Goal: Task Accomplishment & Management: Complete application form

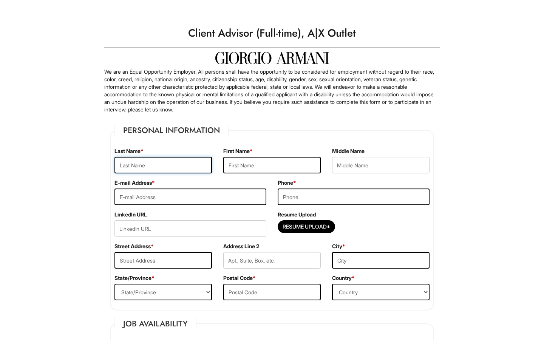
type input "[PERSON_NAME]"
type input "Asheba"
type input "4074044187"
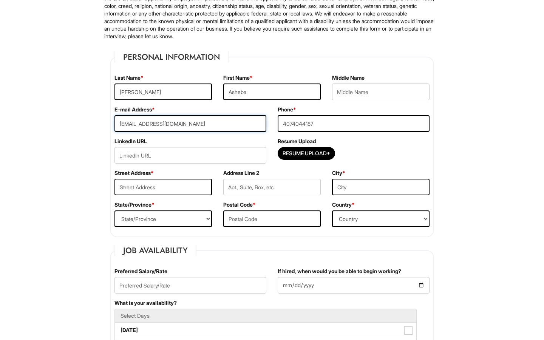
scroll to position [75, 0]
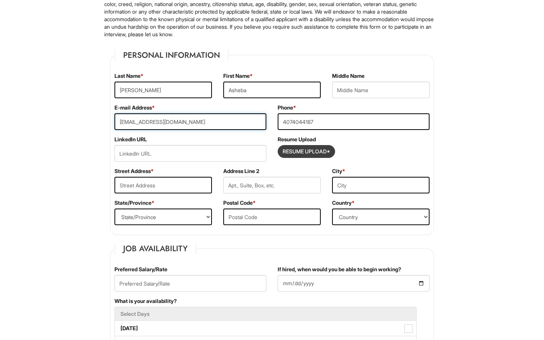
type input "ashebahinds@gmail.com"
click at [304, 146] on input "Resume Upload*" at bounding box center [306, 152] width 57 height 12
type input "C:\fakepath\Asheba Arianna Hinds-Salas Resume.docx-2.pdf"
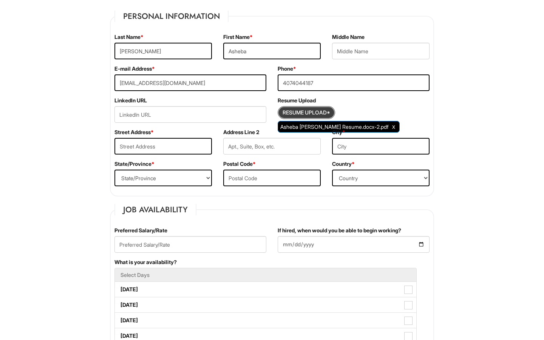
scroll to position [116, 0]
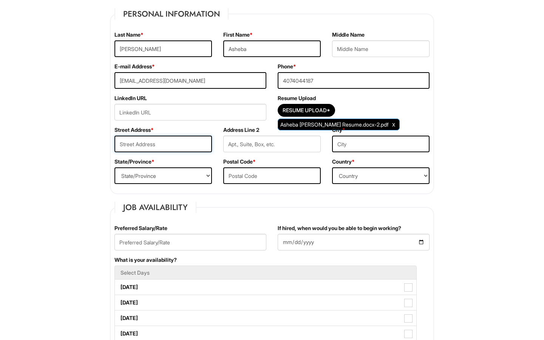
type input "2406 Grand Central Parkway"
type input "9"
type input "Orlando"
select select "FL"
type input "32839"
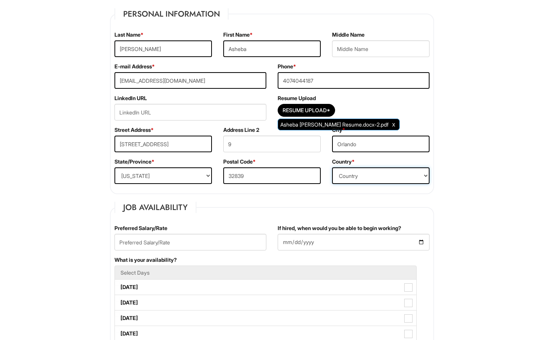
select select "United States of America"
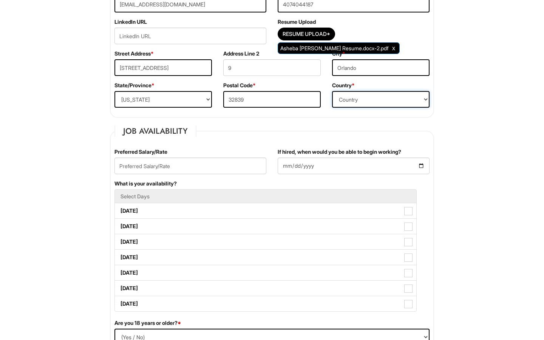
scroll to position [204, 0]
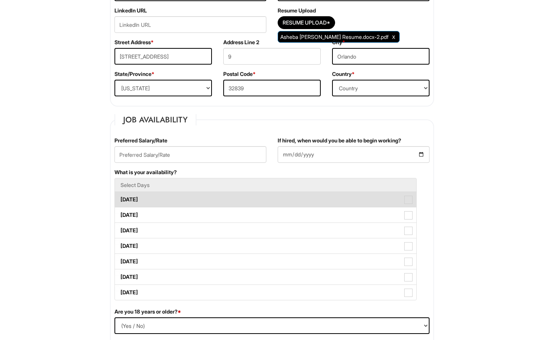
click at [153, 196] on label "Monday" at bounding box center [266, 199] width 302 height 15
click at [120, 196] on Available_Monday "Monday" at bounding box center [117, 195] width 5 height 5
checkbox Available_Monday "true"
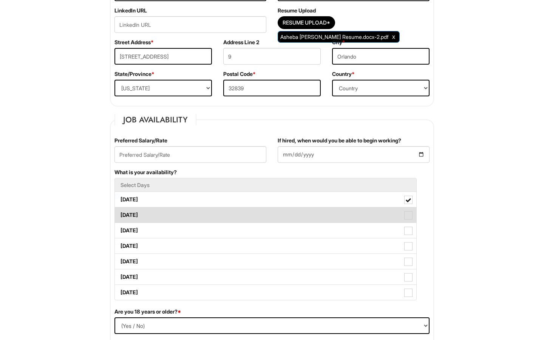
click at [408, 219] on span at bounding box center [408, 215] width 8 height 8
click at [120, 214] on Available_Tuesday "Tuesday" at bounding box center [117, 211] width 5 height 5
checkbox Available_Tuesday "true"
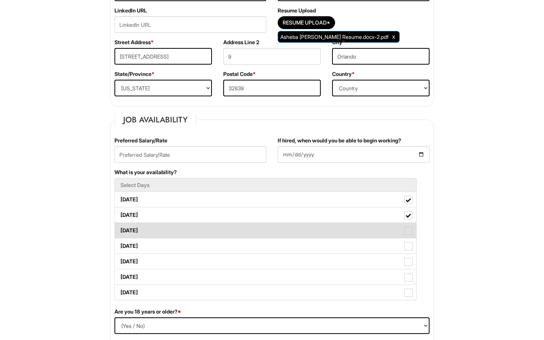
click at [410, 230] on span at bounding box center [408, 231] width 8 height 8
click at [120, 229] on Available_Wednesday "Wednesday" at bounding box center [117, 226] width 5 height 5
checkbox Available_Wednesday "true"
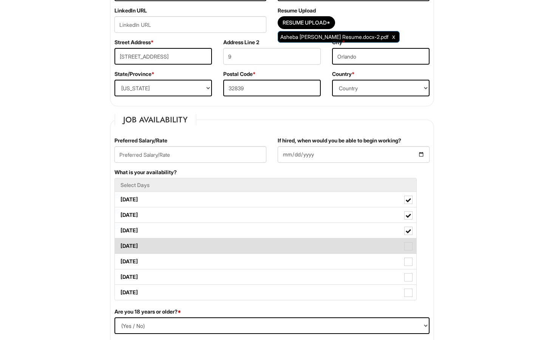
click at [410, 242] on label "Thursday" at bounding box center [266, 245] width 302 height 15
click at [120, 242] on Available_Thursday "Thursday" at bounding box center [117, 242] width 5 height 5
checkbox Available_Thursday "true"
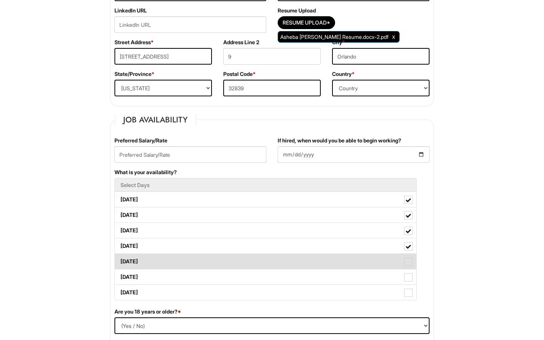
click at [407, 262] on span at bounding box center [408, 262] width 8 height 8
click at [120, 260] on Available_Friday "Friday" at bounding box center [117, 257] width 5 height 5
checkbox Available_Friday "true"
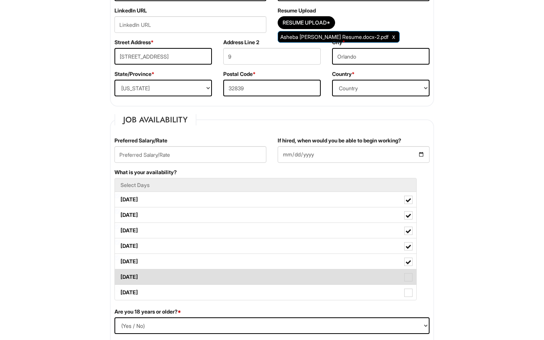
click at [406, 280] on span at bounding box center [408, 277] width 8 height 8
click at [120, 276] on Available_Saturday "Saturday" at bounding box center [117, 273] width 5 height 5
checkbox Available_Saturday "true"
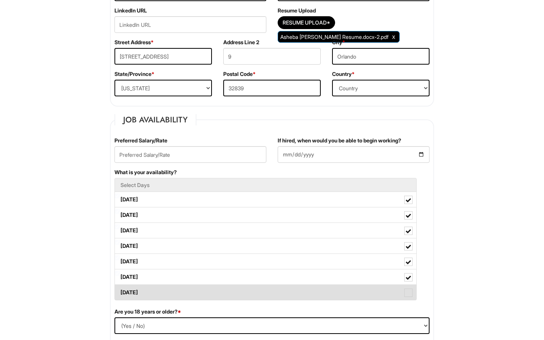
click at [409, 294] on span at bounding box center [408, 293] width 8 height 8
click at [120, 291] on Available_Sunday "Sunday" at bounding box center [117, 288] width 5 height 5
checkbox Available_Sunday "true"
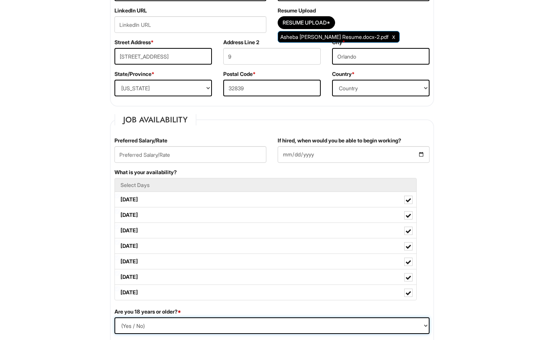
select select "Yes"
click at [244, 150] on input "text" at bounding box center [191, 154] width 152 height 17
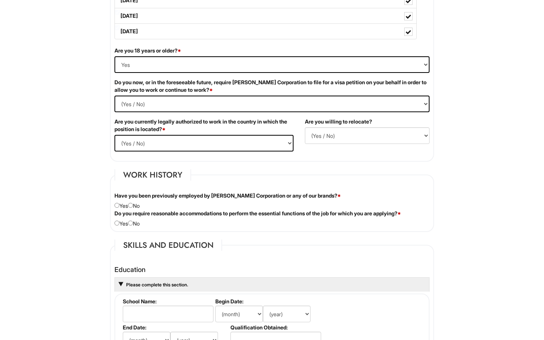
scroll to position [466, 0]
type input "13"
select Required "No"
select select "Yes"
select select "N"
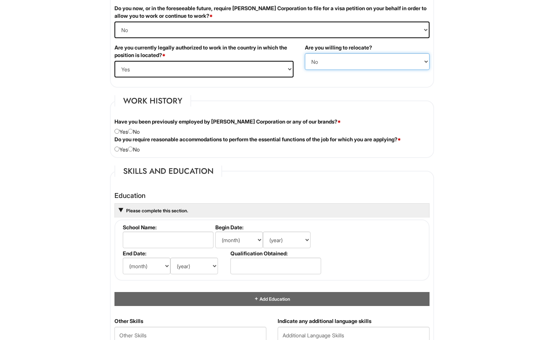
scroll to position [541, 0]
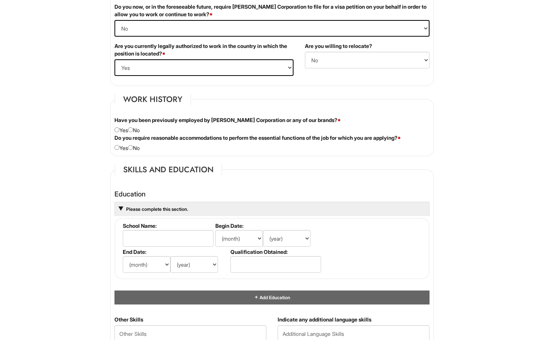
click at [135, 134] on label "Do you require reasonable accommodations to perform the essential functions of …" at bounding box center [258, 138] width 286 height 8
click at [133, 131] on input "radio" at bounding box center [130, 129] width 5 height 5
radio input "true"
click at [120, 146] on div "Do you require reasonable accommodations to perform the essential functions of …" at bounding box center [272, 143] width 327 height 18
click at [119, 146] on input "radio" at bounding box center [117, 147] width 5 height 5
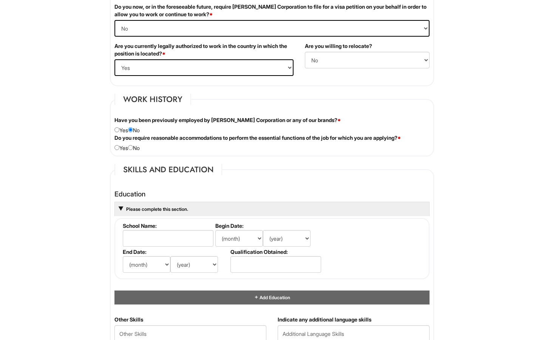
radio input "true"
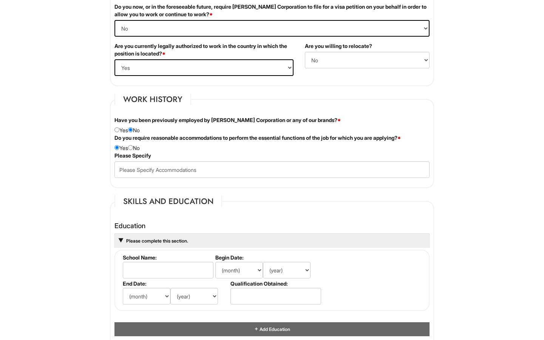
click at [134, 150] on div "Do you require reasonable accommodations to perform the essential functions of …" at bounding box center [272, 143] width 327 height 18
click at [135, 144] on div "Do you require reasonable accommodations to perform the essential functions of …" at bounding box center [272, 143] width 327 height 18
click at [133, 147] on input "radio" at bounding box center [130, 147] width 5 height 5
radio input "true"
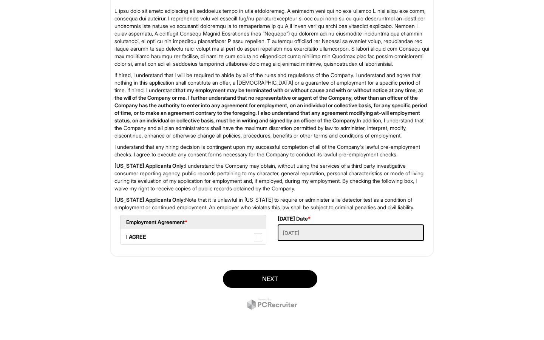
scroll to position [1163, 0]
click at [258, 238] on span at bounding box center [258, 237] width 8 height 8
click at [125, 236] on AGREE "I AGREE" at bounding box center [123, 233] width 5 height 5
checkbox AGREE "true"
click at [279, 276] on button "Next" at bounding box center [270, 279] width 94 height 18
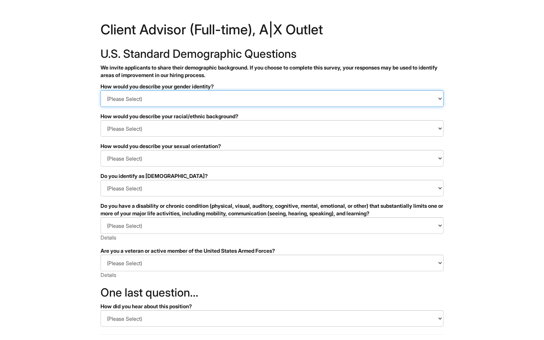
select select "Woman"
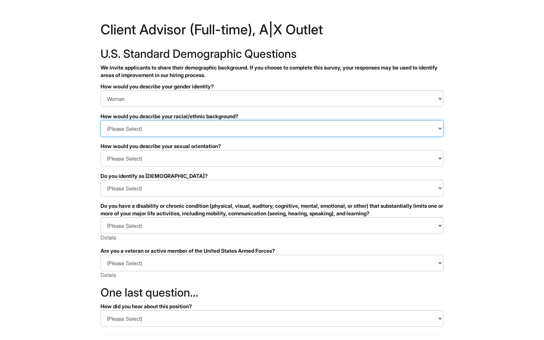
select select "Black or of African descent"
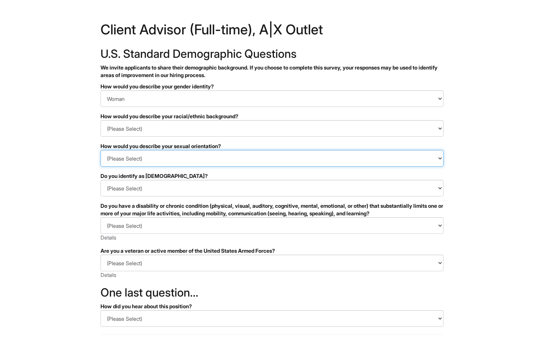
select select "I prefer to self-describe"
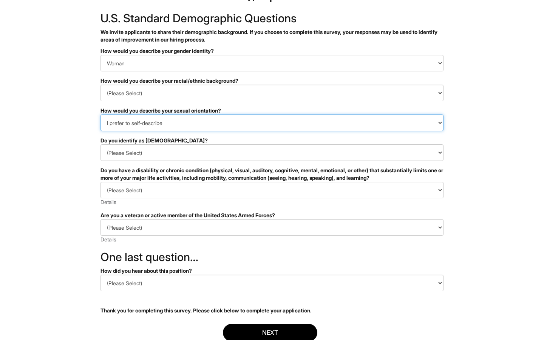
scroll to position [56, 0]
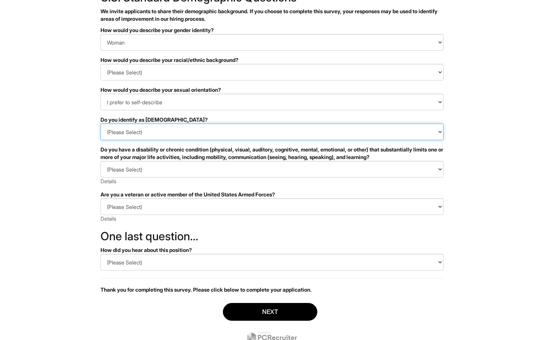
select select "No"
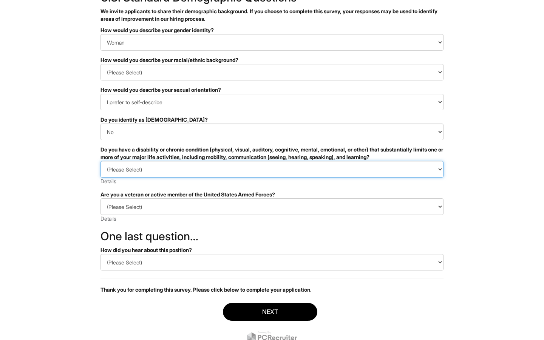
select select "NO, I DON'T HAVE A DISABILITY"
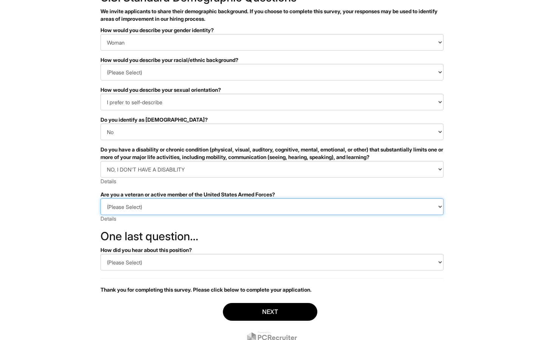
select select "I AM NOT A PROTECTED VETERAN"
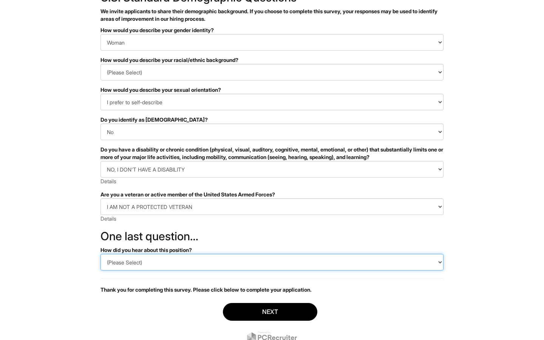
select select "Indeed"
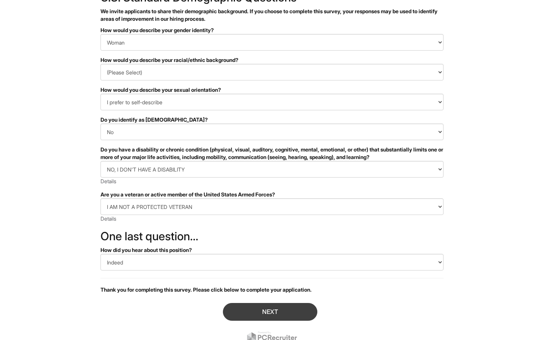
click at [273, 313] on button "Next" at bounding box center [270, 312] width 94 height 18
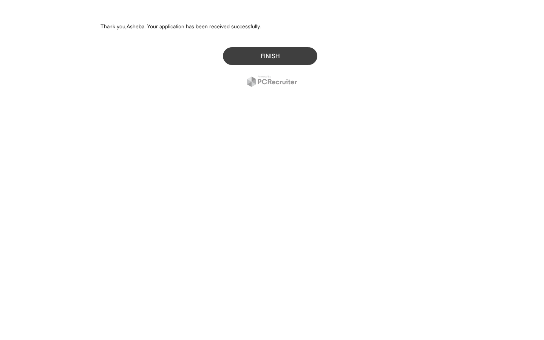
click at [285, 61] on button "Finish" at bounding box center [270, 56] width 94 height 18
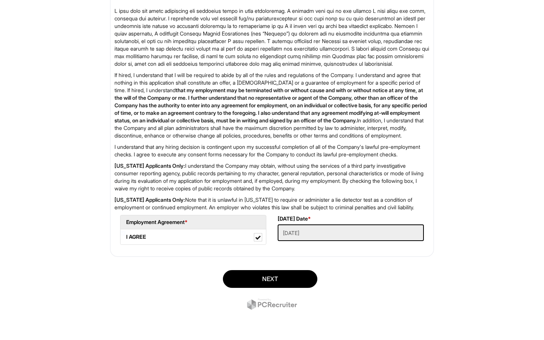
scroll to position [1163, 0]
click at [273, 280] on button "Next" at bounding box center [270, 279] width 94 height 18
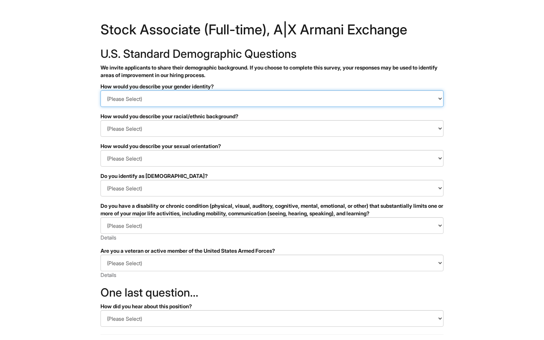
select select "Woman"
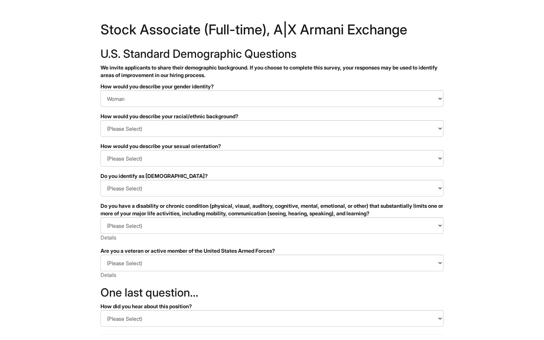
click at [227, 27] on h1 "Stock Associate (Full-time), A|X Armani Exchange" at bounding box center [272, 31] width 343 height 17
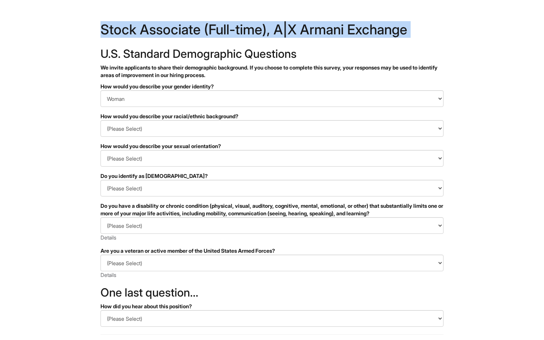
click at [227, 27] on h1 "Stock Associate (Full-time), A|X Armani Exchange" at bounding box center [272, 31] width 343 height 17
copy h1 "Stock Associate (Full-time), A|X Armani Exchange"
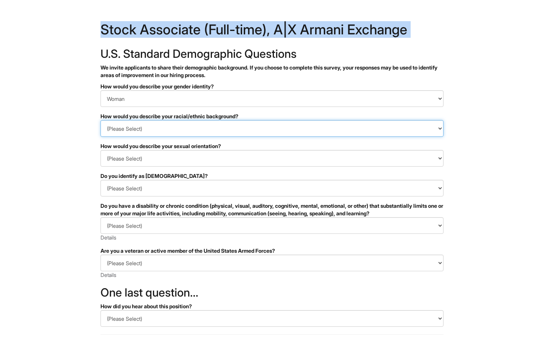
select select "Black or of [DEMOGRAPHIC_DATA] descent"
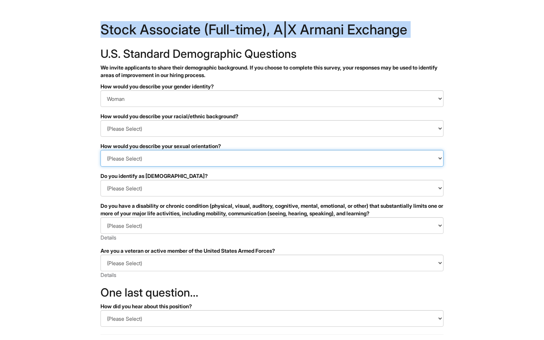
select select "I prefer to self-describe"
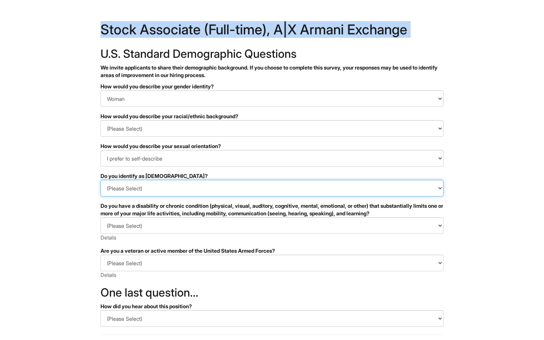
select select "No"
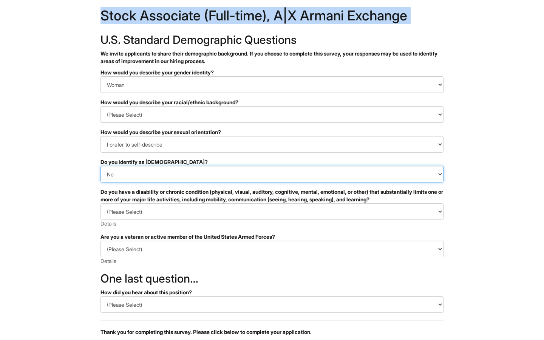
scroll to position [16, 0]
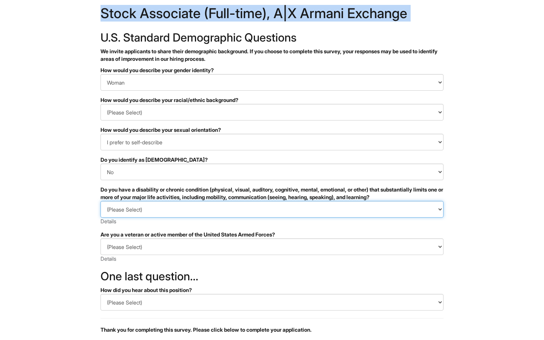
select select "NO, I DON'T HAVE A DISABILITY"
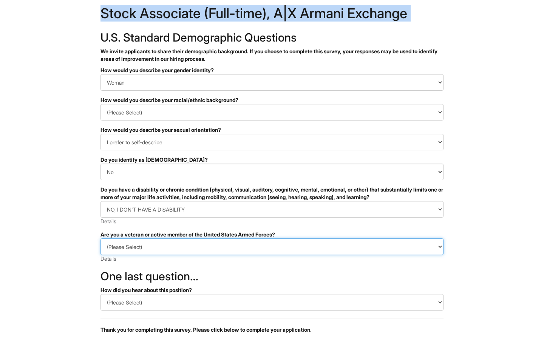
select select "I AM NOT A PROTECTED VETERAN"
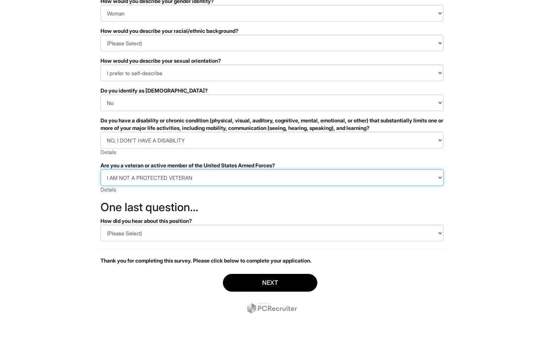
scroll to position [85, 0]
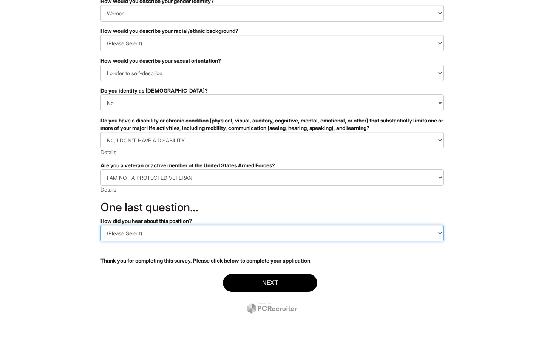
select select "Indeed"
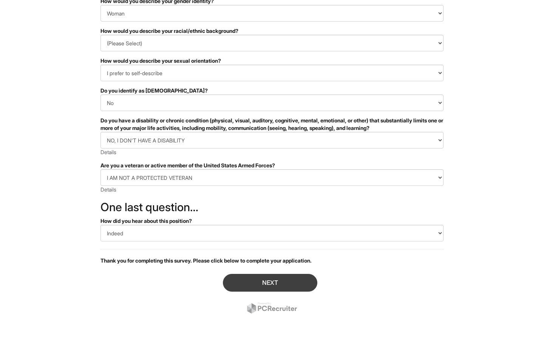
click at [269, 282] on button "Next" at bounding box center [270, 283] width 94 height 18
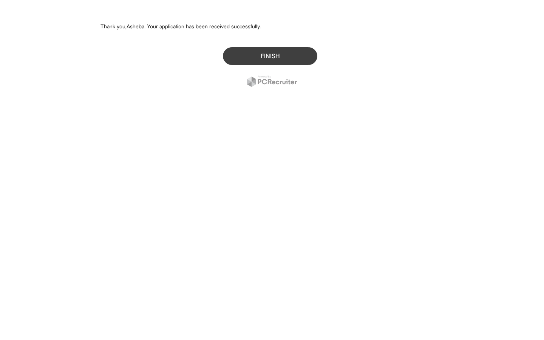
click at [283, 56] on button "Finish" at bounding box center [270, 56] width 94 height 18
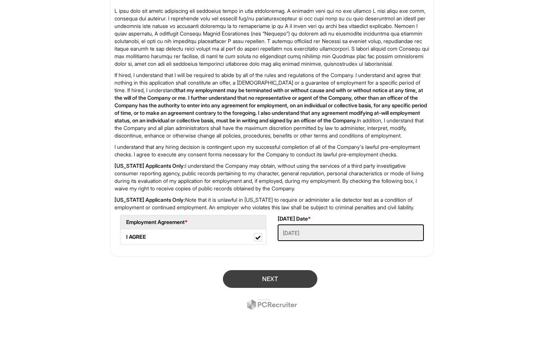
scroll to position [1163, 0]
click at [251, 280] on button "Next" at bounding box center [270, 279] width 94 height 18
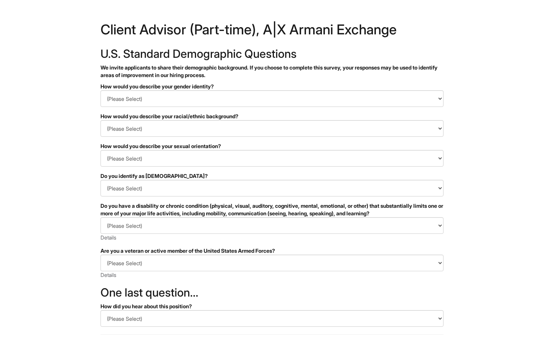
click at [287, 38] on h1 "Client Advisor (Part-time), A|X Armani Exchange" at bounding box center [272, 31] width 343 height 17
click at [287, 37] on h1 "Client Advisor (Part-time), A|X Armani Exchange" at bounding box center [272, 31] width 343 height 17
click at [289, 31] on h1 "Client Advisor (Part-time), A|X Armani Exchange" at bounding box center [272, 31] width 343 height 17
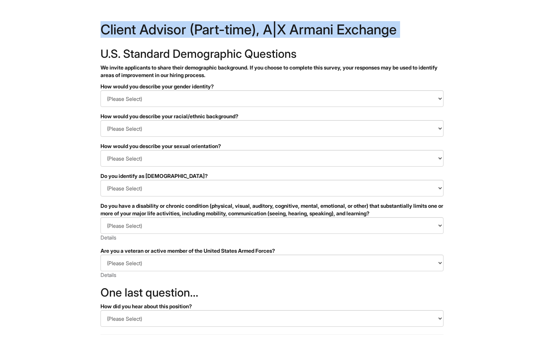
click at [289, 31] on h1 "Client Advisor (Part-time), A|X Armani Exchange" at bounding box center [272, 31] width 343 height 17
copy h1 "Client Advisor (Part-time), A|X Armani Exchange"
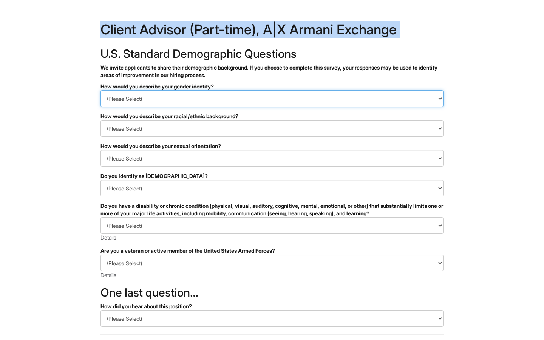
select select "Woman"
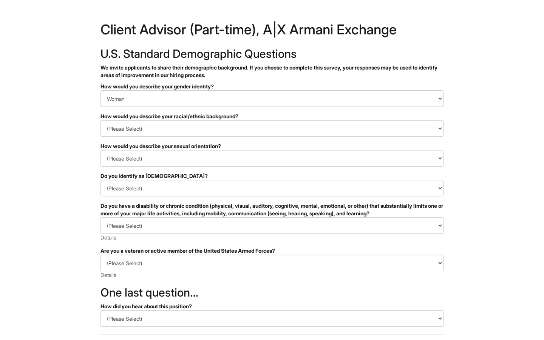
click at [258, 117] on div "How would you describe your racial/ethnic background?" at bounding box center [272, 117] width 343 height 8
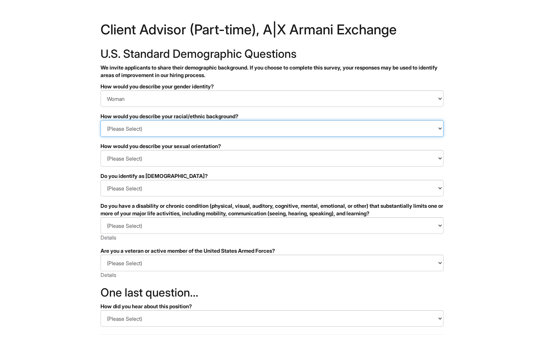
select select "Black or of African descent"
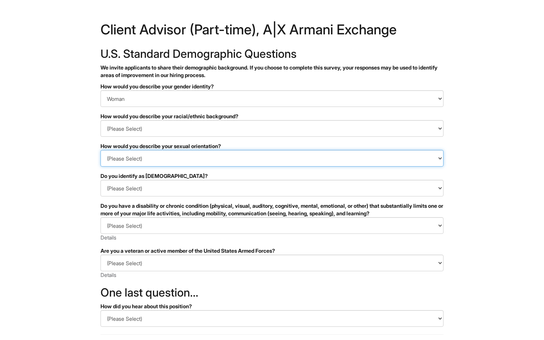
select select "I prefer to self-describe"
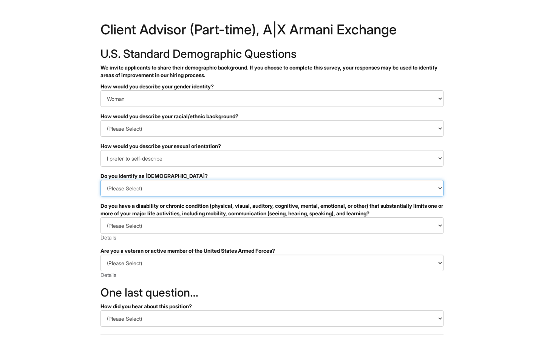
select select "No"
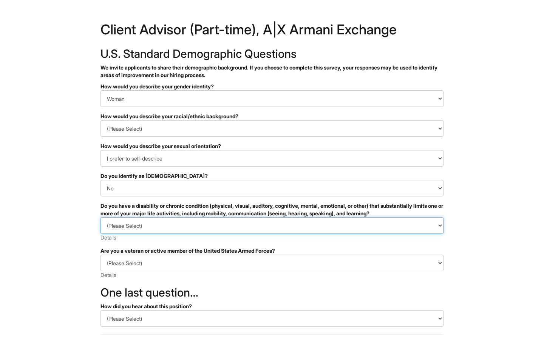
select select "NO, I DON'T HAVE A DISABILITY"
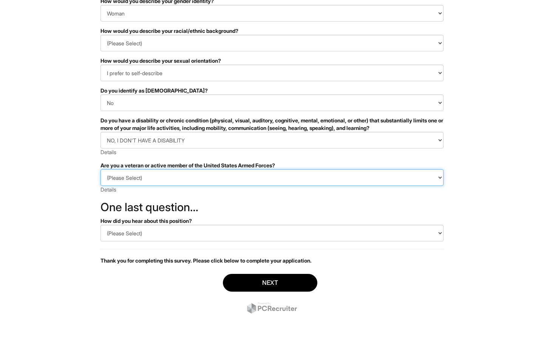
scroll to position [85, 0]
select select "I AM NOT A PROTECTED VETERAN"
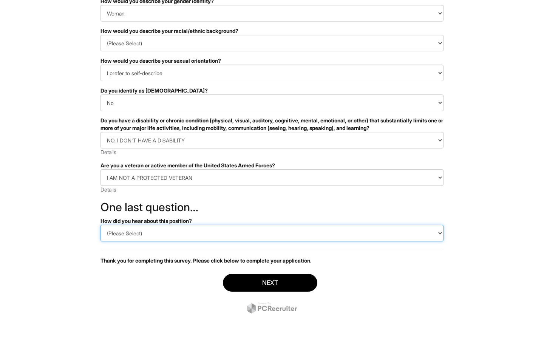
select select "Indeed"
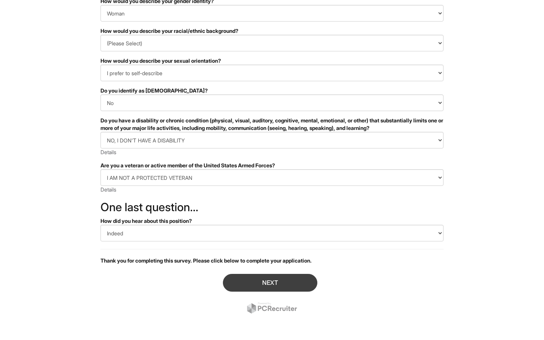
click at [268, 289] on button "Next" at bounding box center [270, 283] width 94 height 18
